Goal: Transaction & Acquisition: Obtain resource

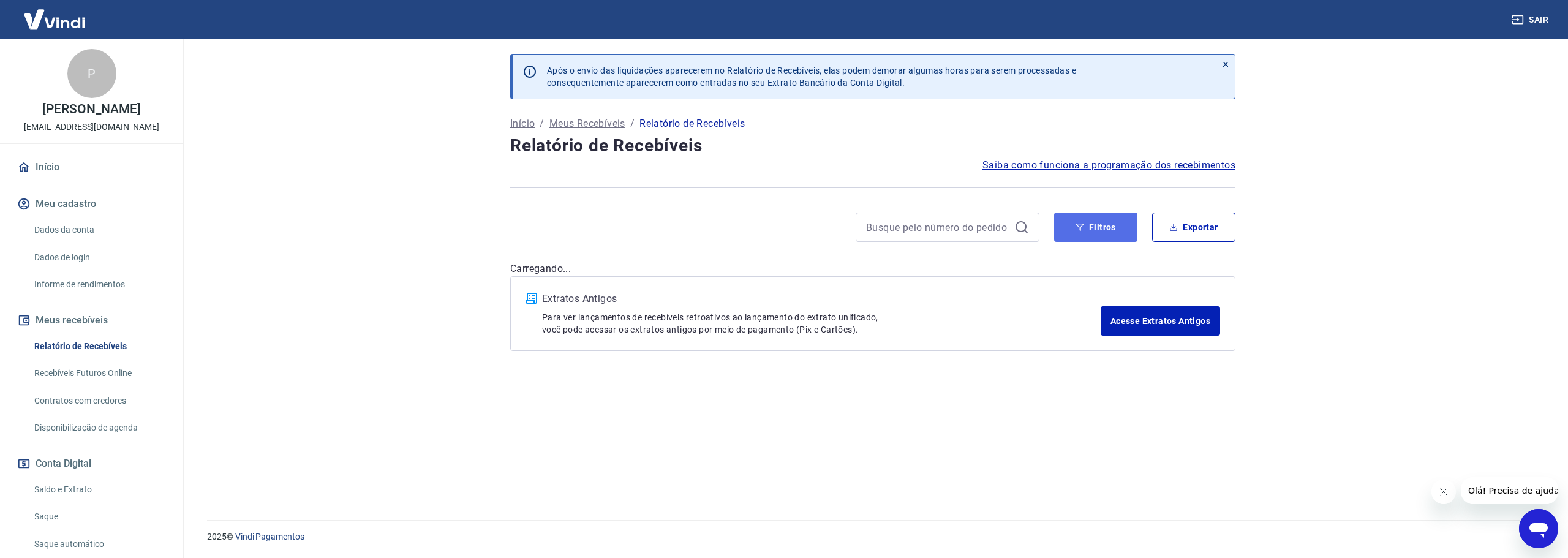
click at [1082, 232] on button "Filtros" at bounding box center [1095, 227] width 83 height 29
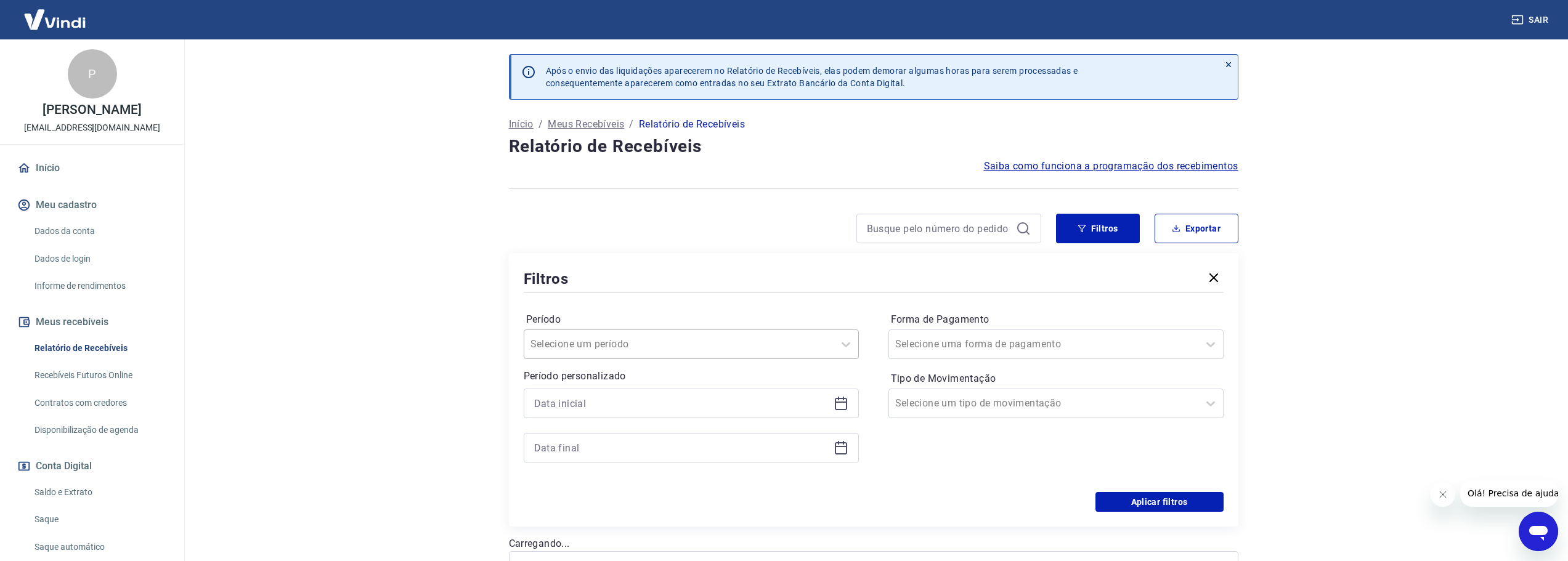
click at [765, 335] on div "Selecione um período" at bounding box center [679, 344] width 309 height 22
click at [600, 462] on div "Últimos 15 dias" at bounding box center [691, 468] width 335 height 25
click at [1010, 354] on div "Selecione uma forma de pagamento" at bounding box center [1044, 344] width 309 height 22
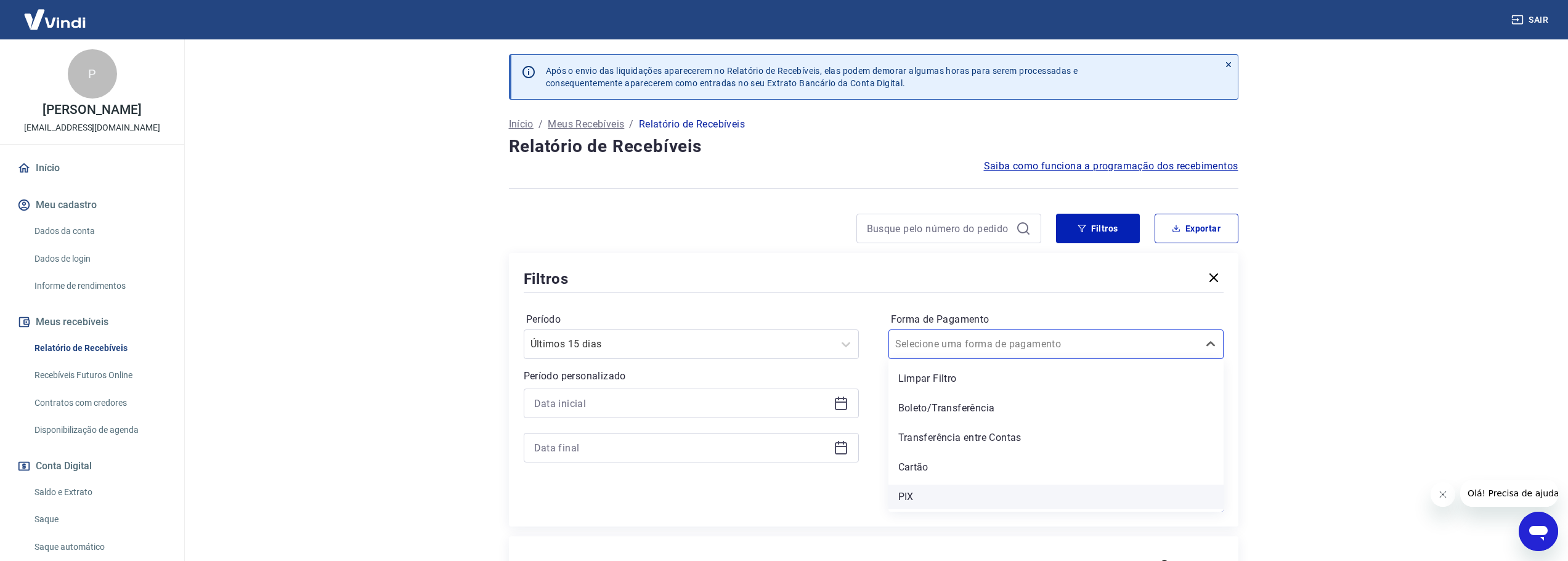
click at [935, 500] on div "PIX" at bounding box center [1056, 497] width 335 height 25
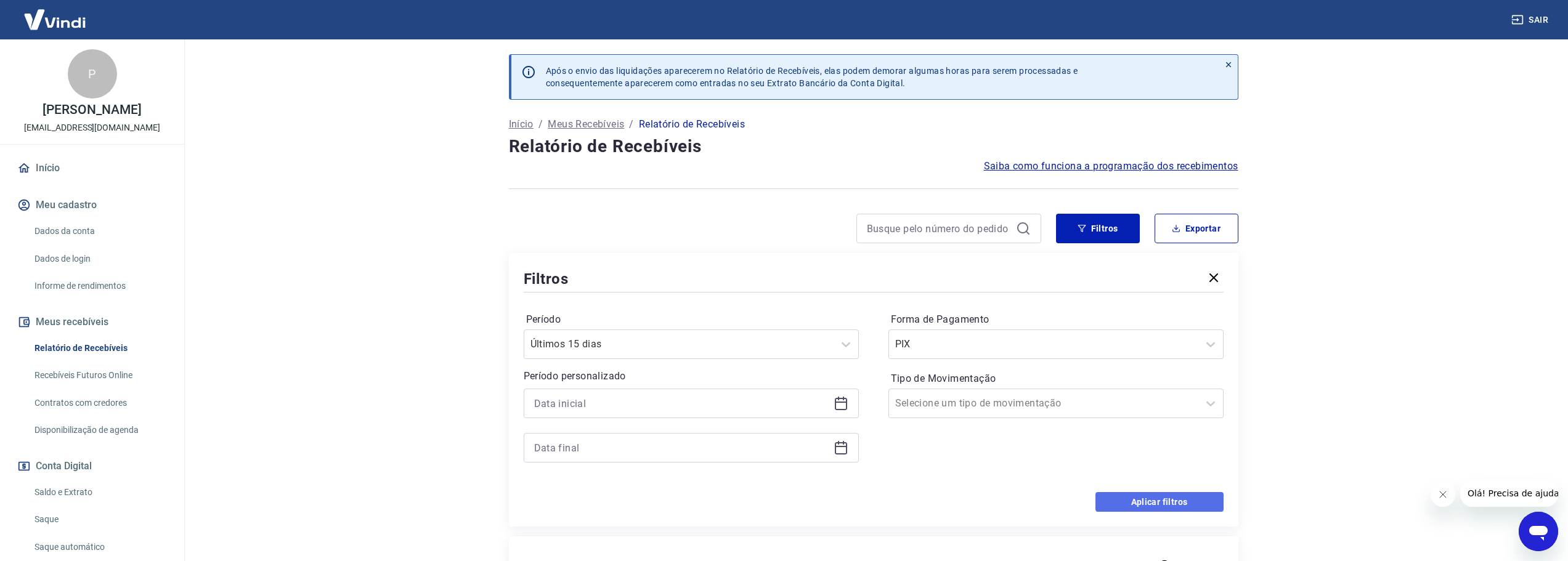
click at [1171, 501] on button "Aplicar filtros" at bounding box center [1159, 502] width 128 height 19
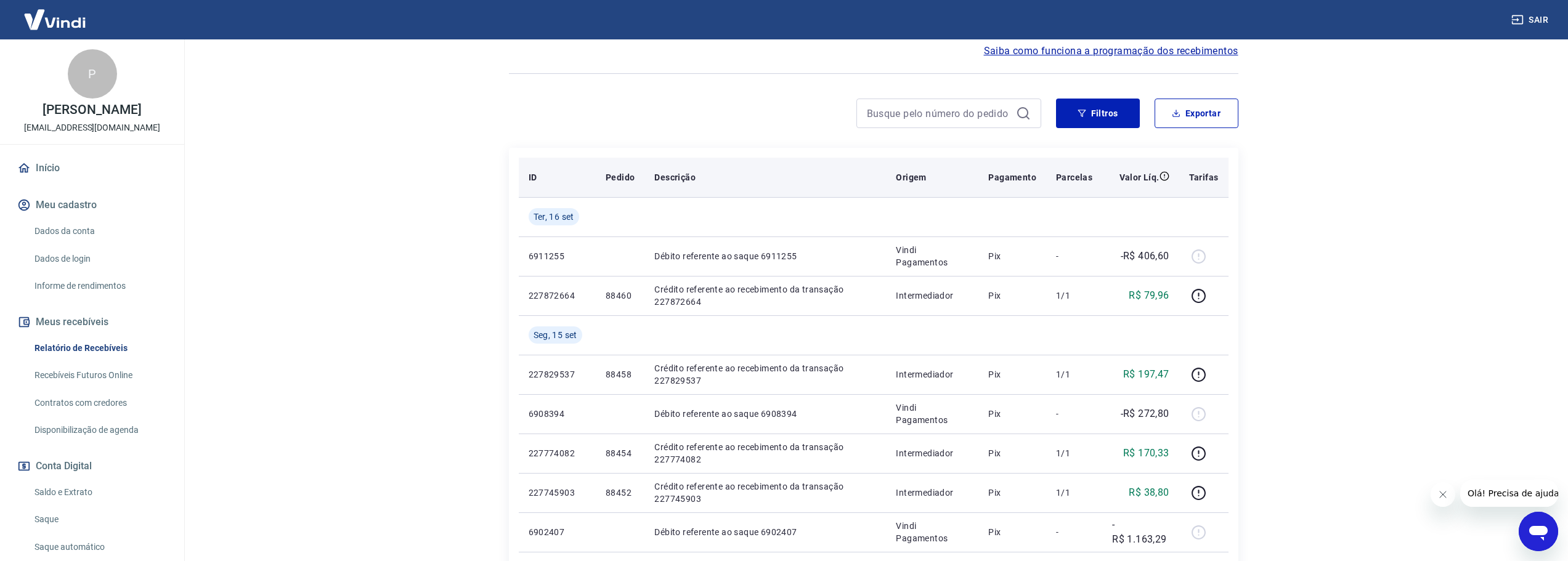
scroll to position [123, 0]
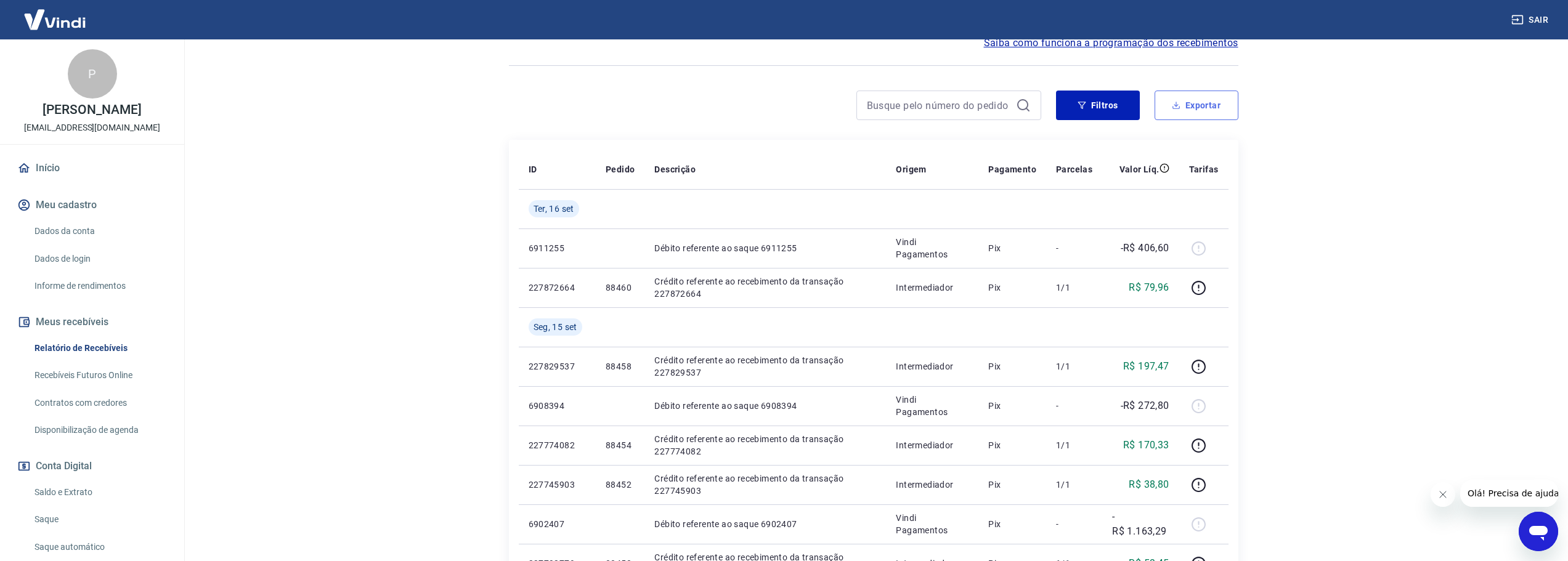
click at [1210, 96] on button "Exportar" at bounding box center [1195, 105] width 83 height 30
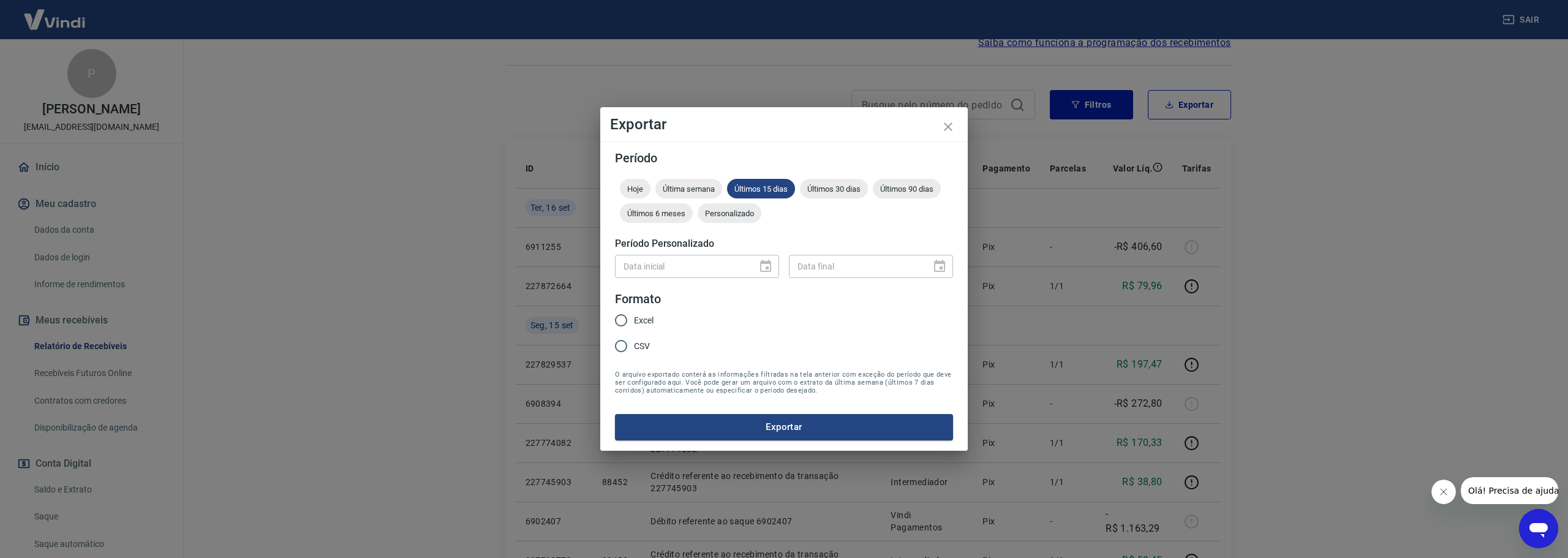
click at [635, 320] on span "Excel" at bounding box center [643, 320] width 19 height 13
click at [634, 320] on input "Excel" at bounding box center [621, 320] width 26 height 26
radio input "true"
click at [715, 433] on button "Exportar" at bounding box center [784, 426] width 338 height 26
